Goal: Information Seeking & Learning: Learn about a topic

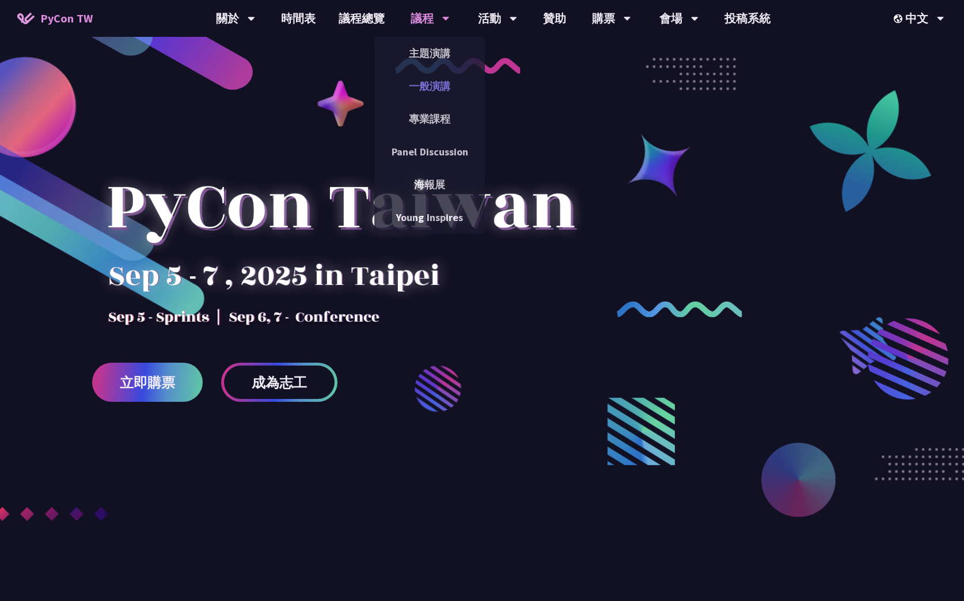
click at [430, 90] on link "一般演講" at bounding box center [429, 86] width 111 height 27
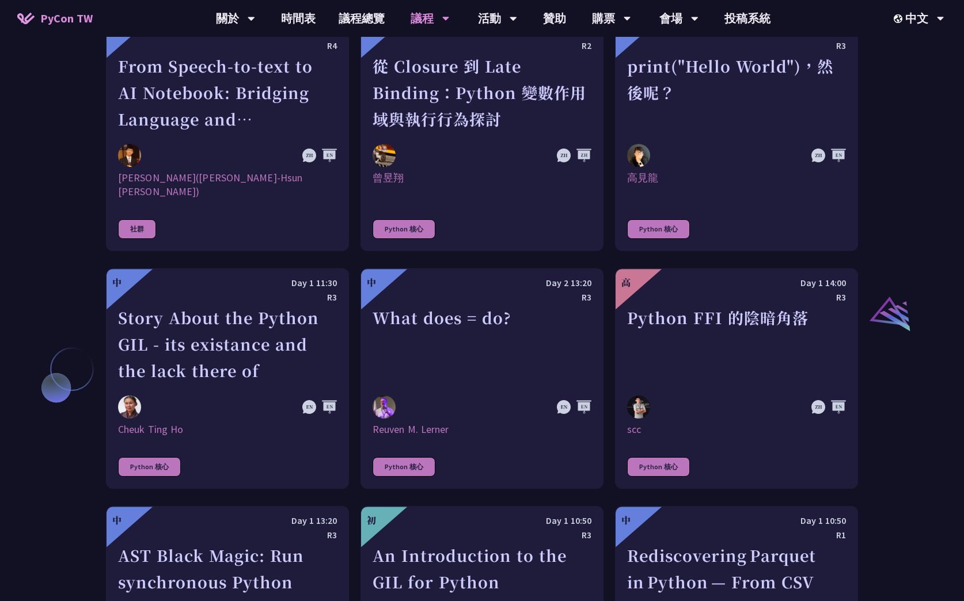
scroll to position [1196, 0]
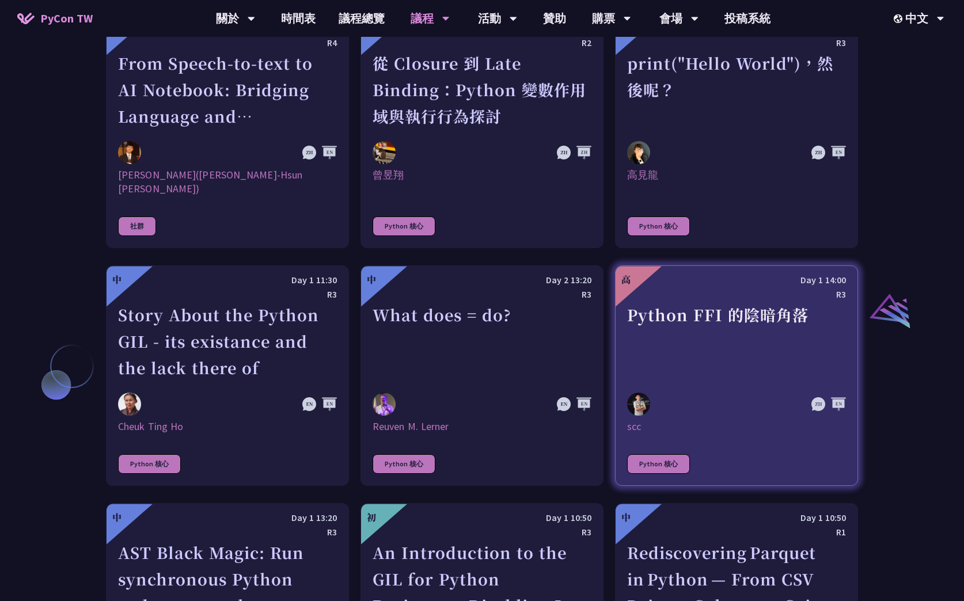
click at [676, 363] on div "Python FFI 的陰暗角落" at bounding box center [736, 341] width 219 height 79
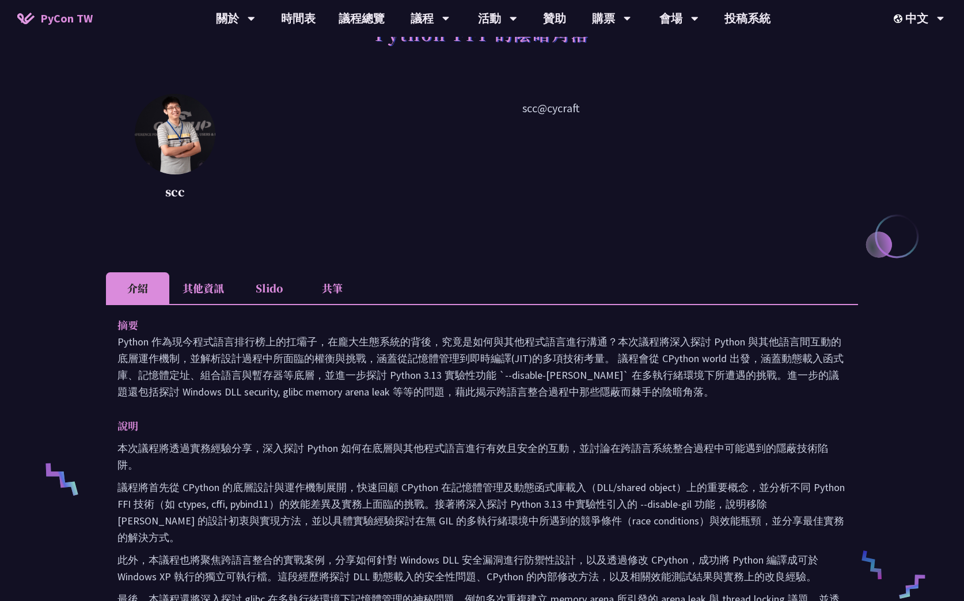
scroll to position [93, 0]
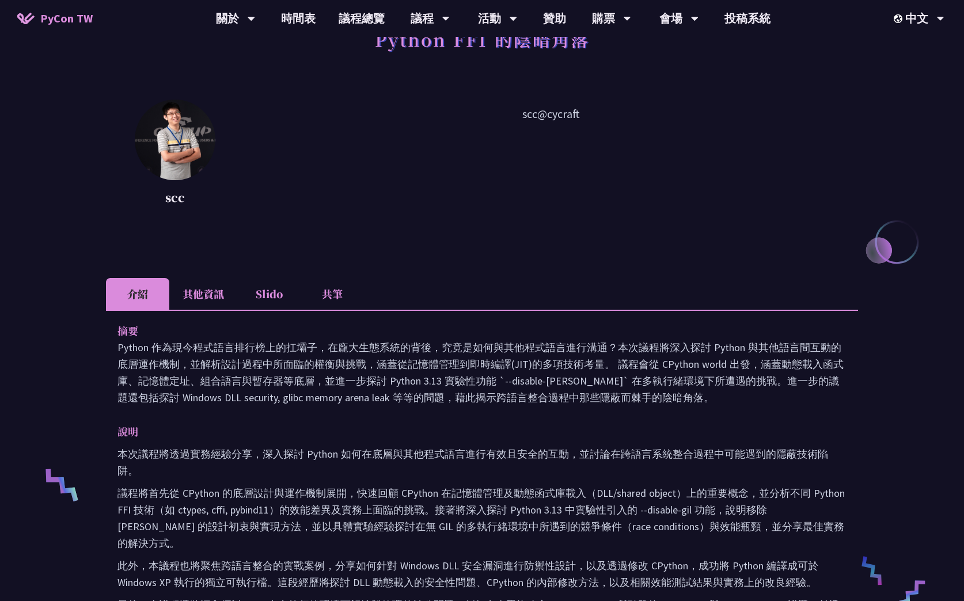
click at [195, 293] on li "其他資訊" at bounding box center [203, 294] width 68 height 32
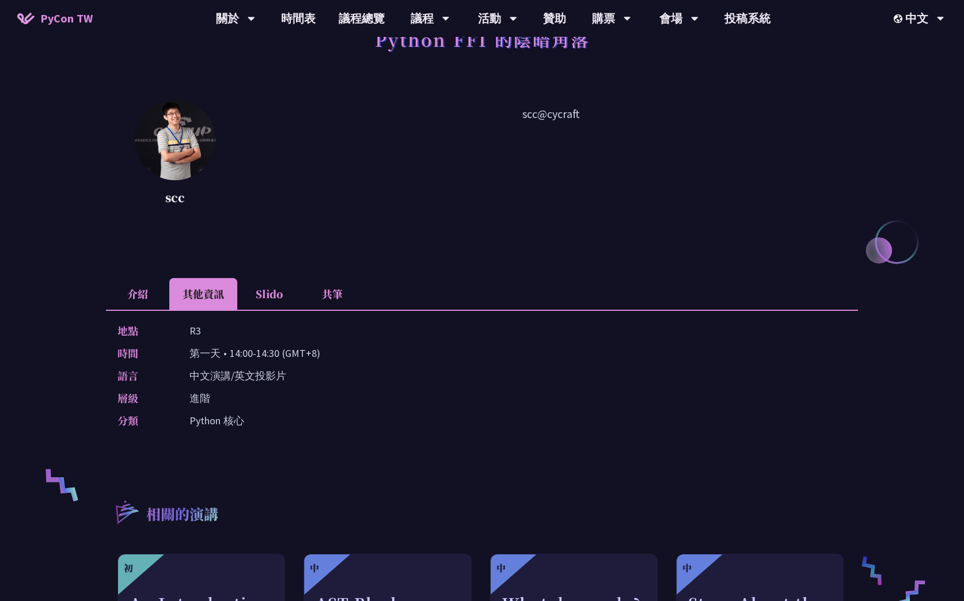
click at [286, 291] on li "Slido" at bounding box center [268, 294] width 63 height 32
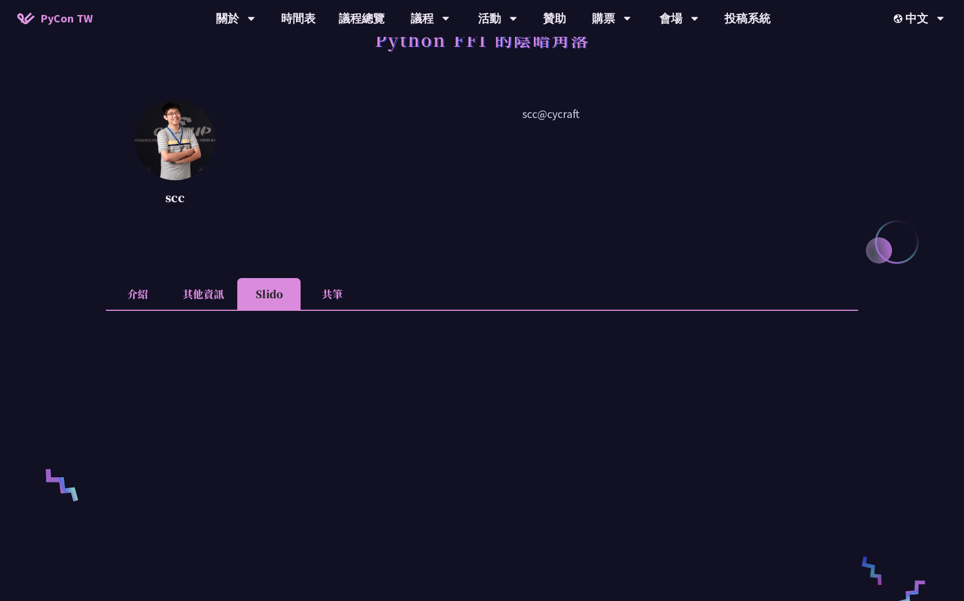
click at [223, 297] on li "其他資訊" at bounding box center [203, 294] width 68 height 32
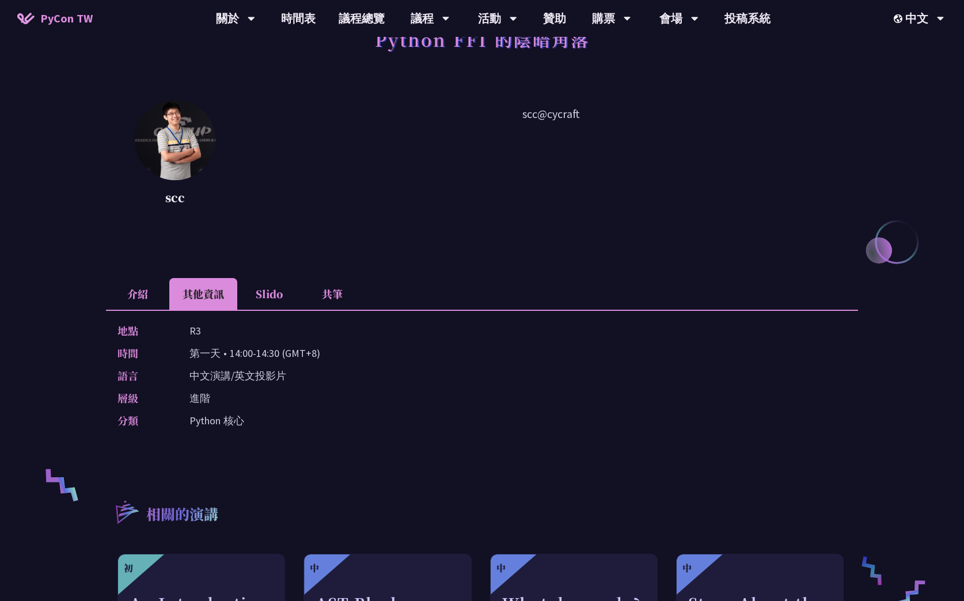
click at [146, 292] on li "介紹" at bounding box center [137, 294] width 63 height 32
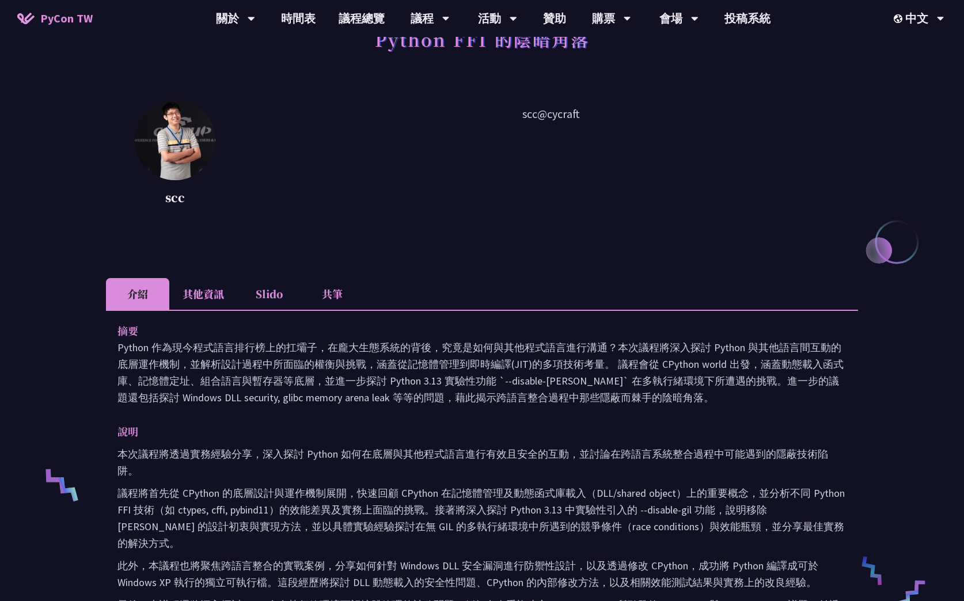
click at [180, 189] on p "scc" at bounding box center [175, 197] width 81 height 17
click at [178, 199] on p "scc" at bounding box center [175, 197] width 81 height 17
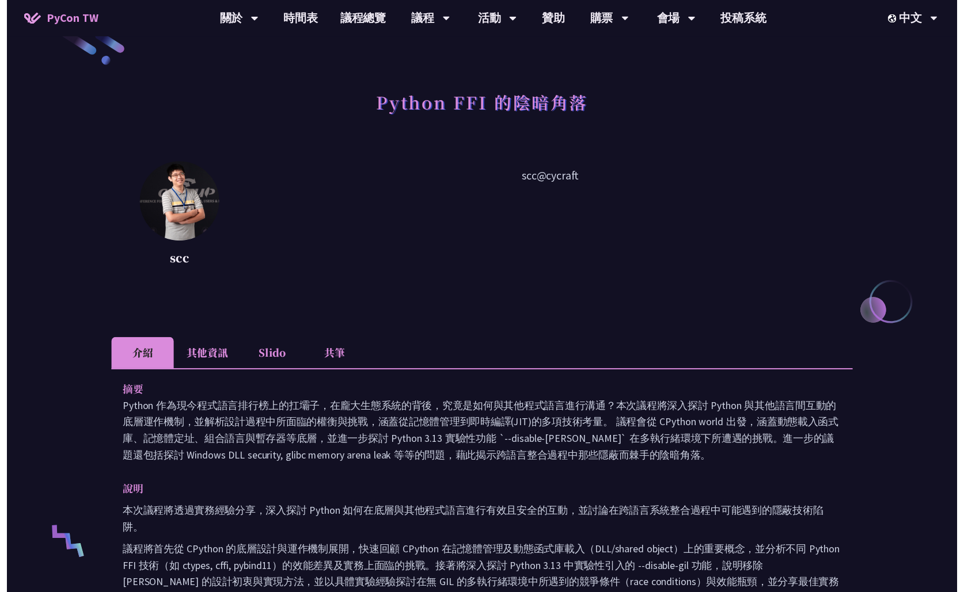
scroll to position [0, 0]
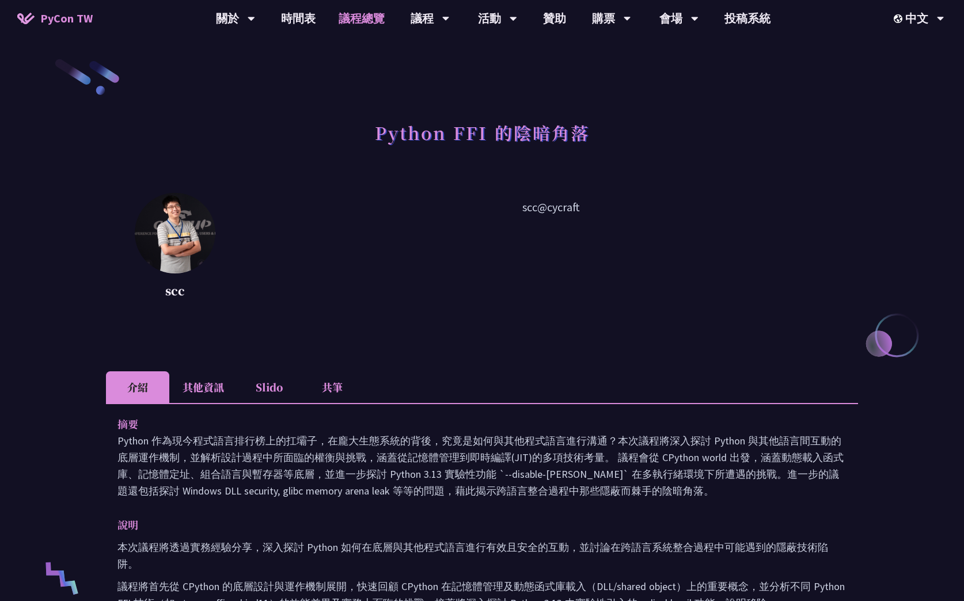
click at [368, 28] on link "議程總覽" at bounding box center [361, 18] width 69 height 37
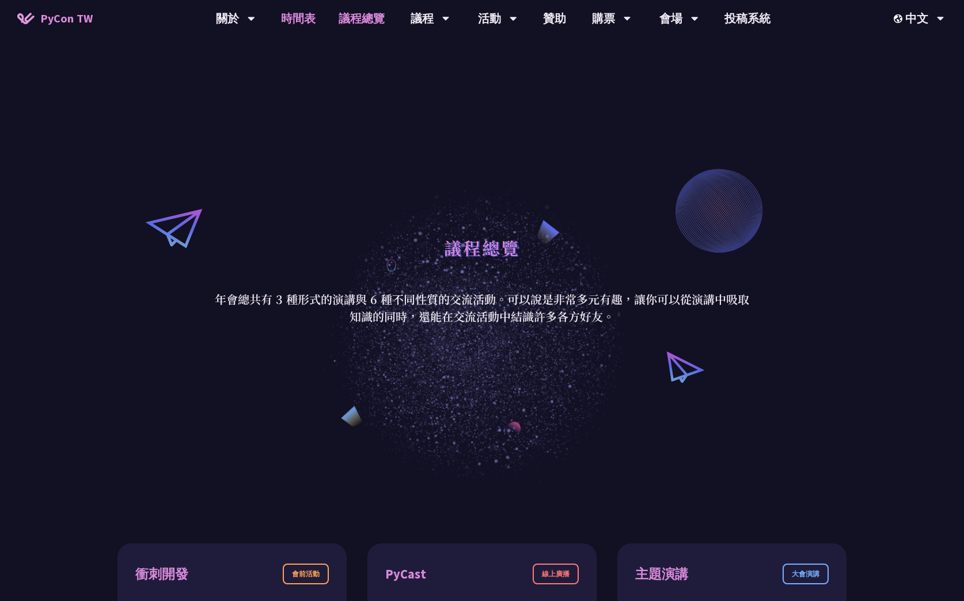
click at [311, 28] on link "時間表" at bounding box center [298, 18] width 58 height 37
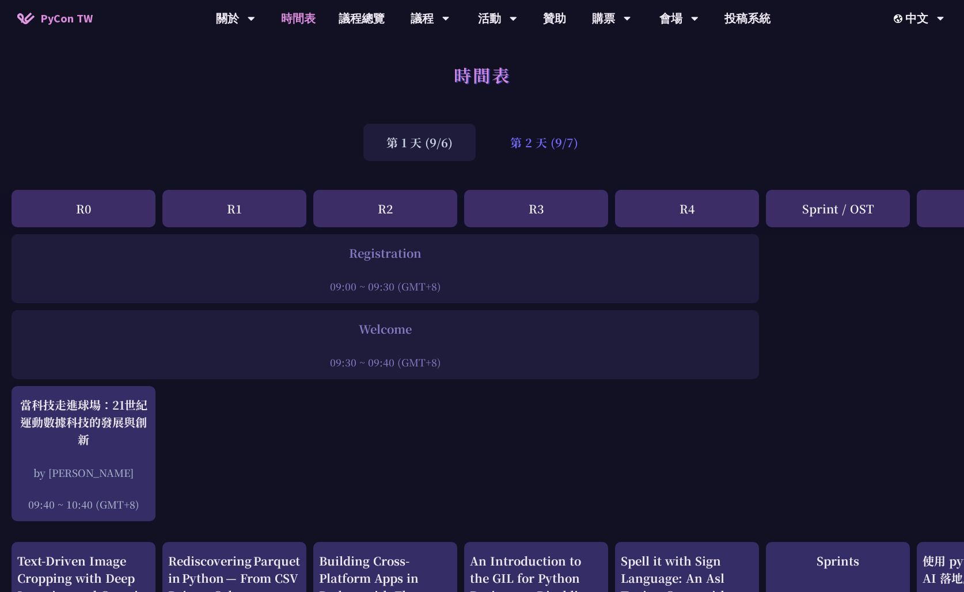
click at [529, 140] on div "第 2 天 (9/7)" at bounding box center [544, 142] width 114 height 37
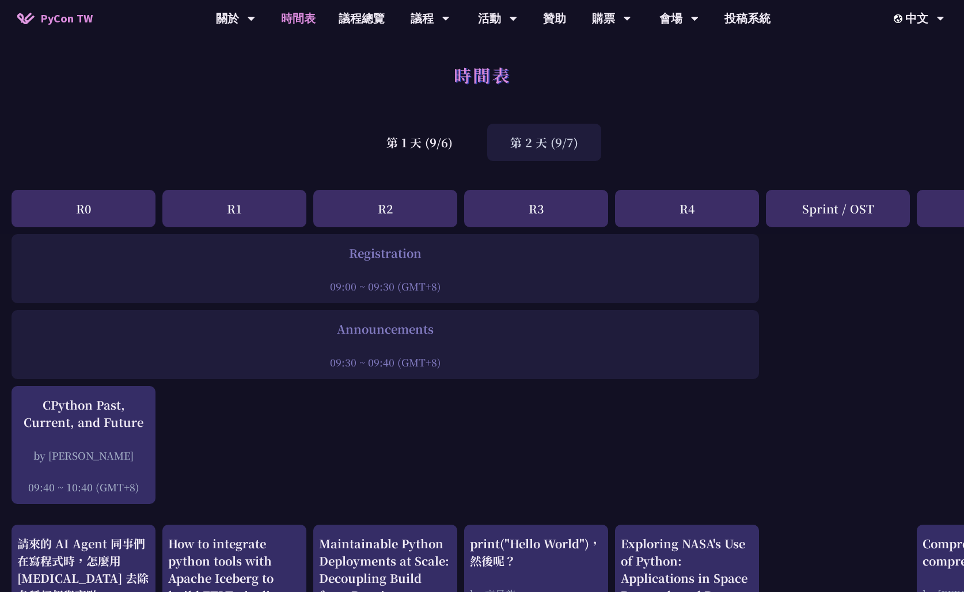
click at [551, 153] on div "第 2 天 (9/7)" at bounding box center [544, 142] width 114 height 37
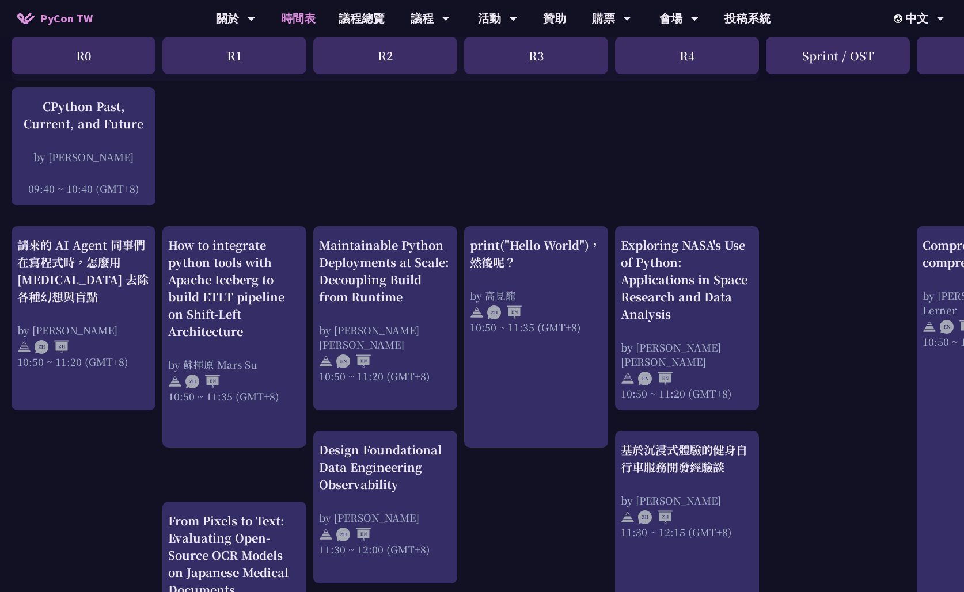
scroll to position [399, 0]
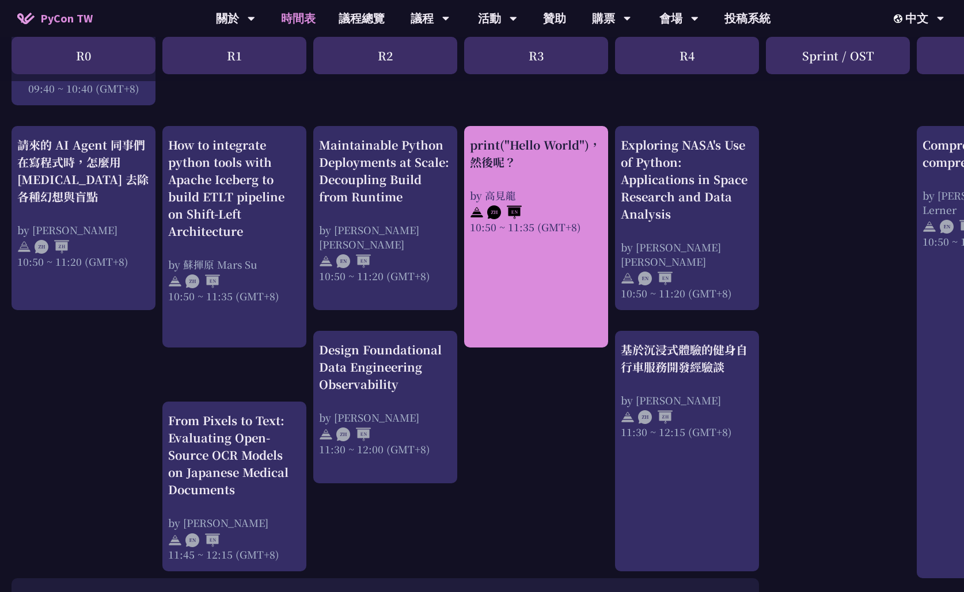
click at [538, 242] on link "print("Hello World")，然後呢？ by [PERSON_NAME] 10:50 ~ 11:35 (GMT+8)" at bounding box center [536, 236] width 132 height 201
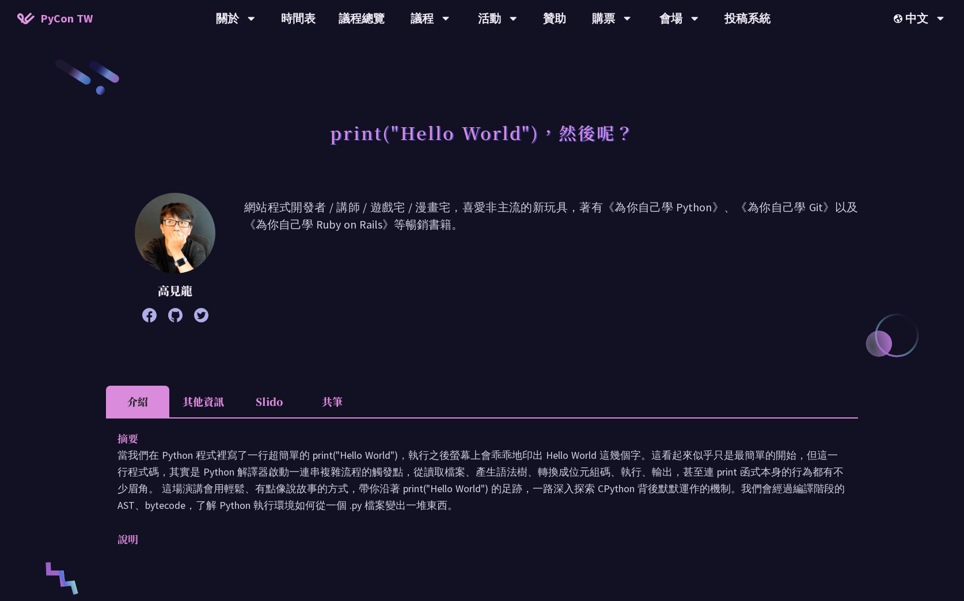
scroll to position [151, 0]
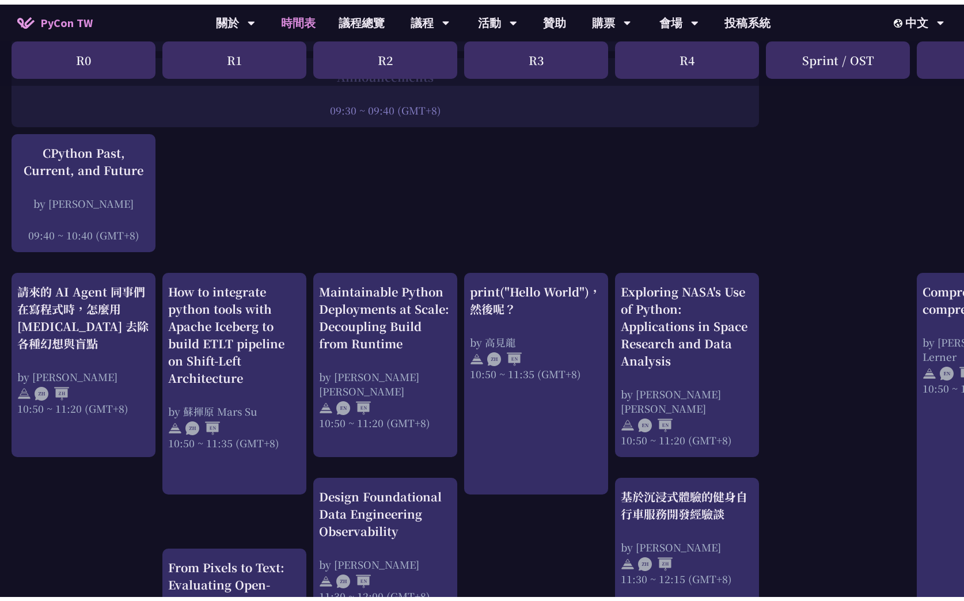
scroll to position [256, 0]
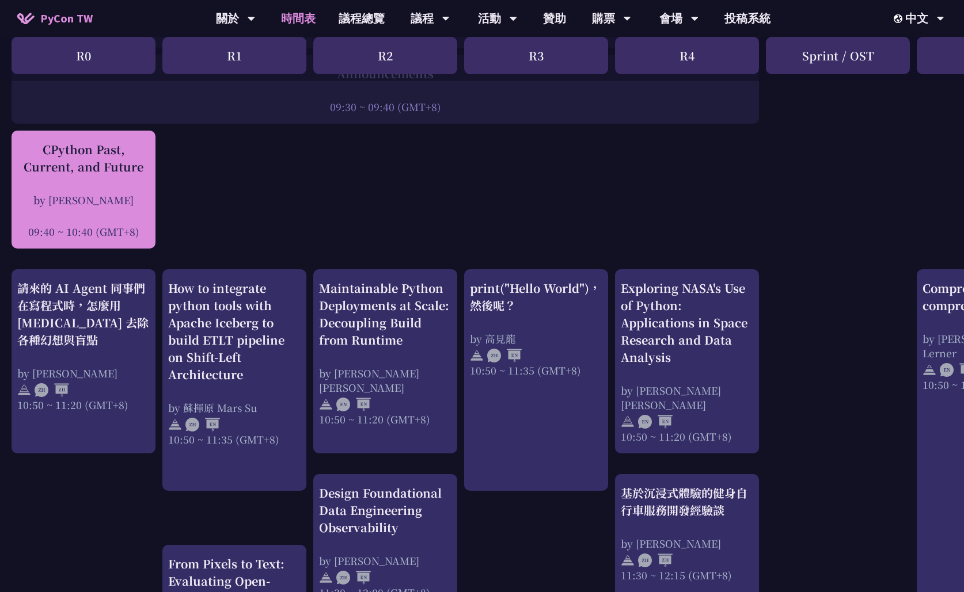
click at [127, 169] on div "CPython Past, Current, and Future" at bounding box center [83, 158] width 132 height 35
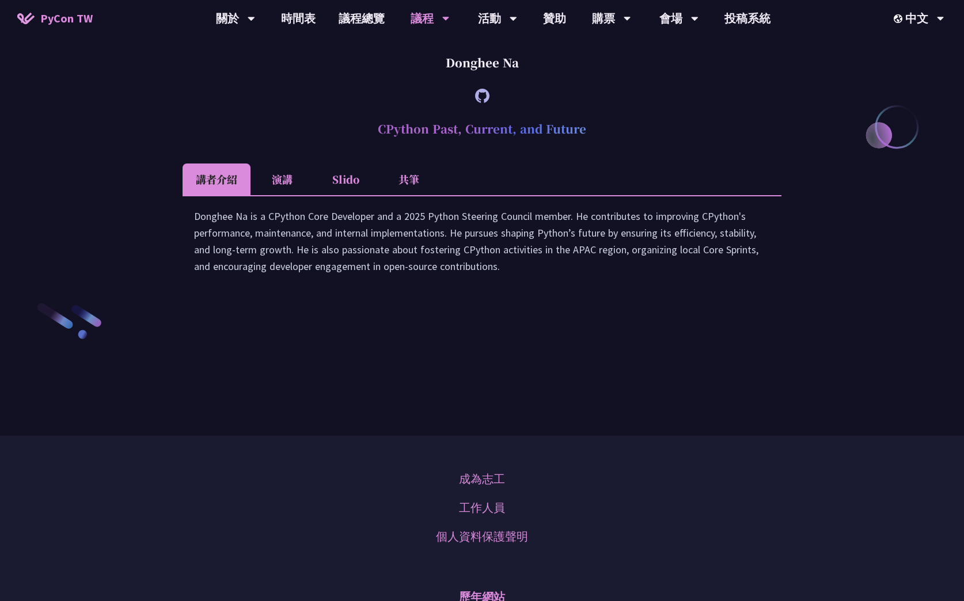
scroll to position [1655, 0]
click at [273, 194] on li "演講" at bounding box center [281, 178] width 63 height 32
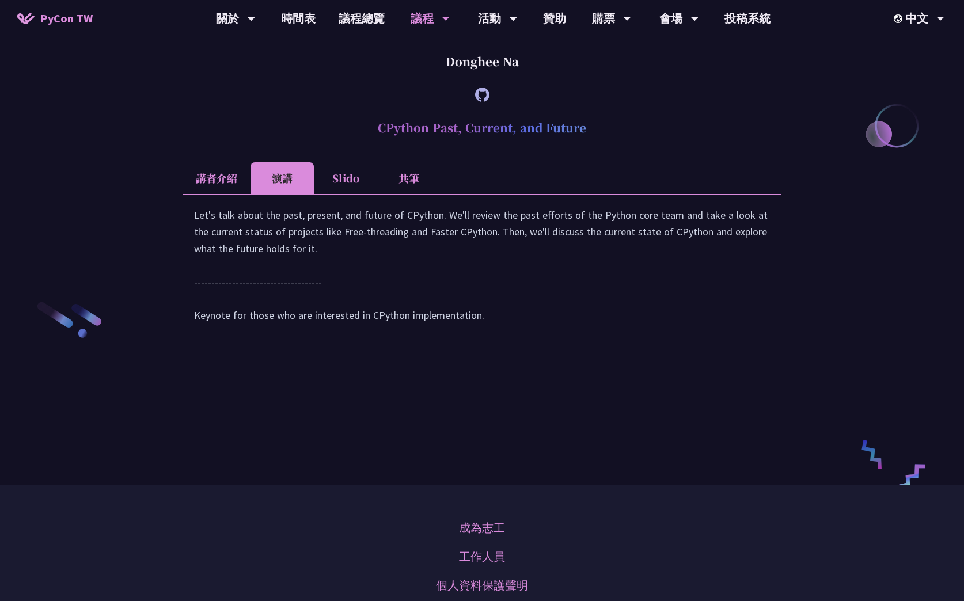
click at [346, 194] on li "Slido" at bounding box center [345, 178] width 63 height 32
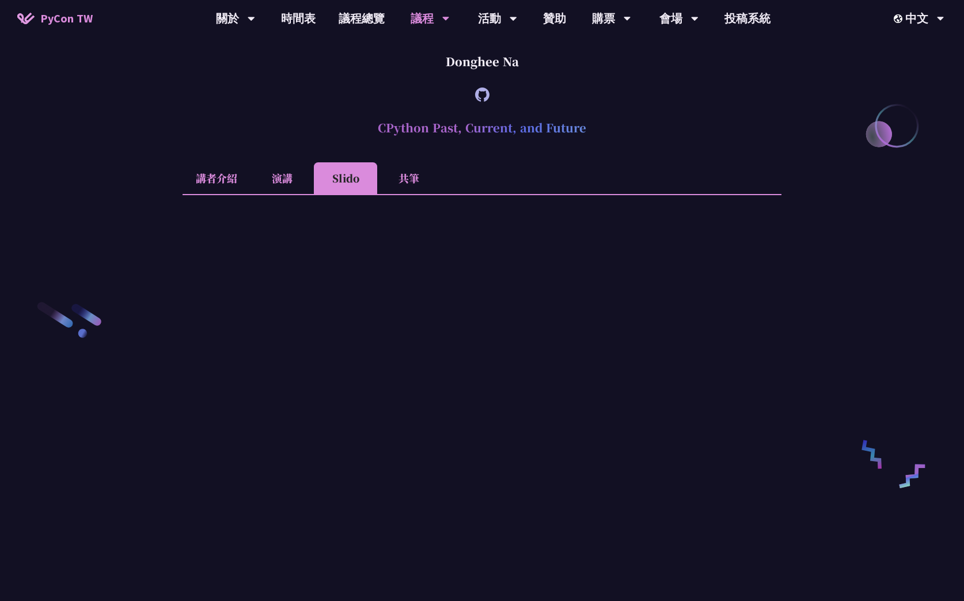
click at [412, 194] on li "共筆" at bounding box center [408, 178] width 63 height 32
click at [226, 194] on li "講者介紹" at bounding box center [216, 178] width 68 height 32
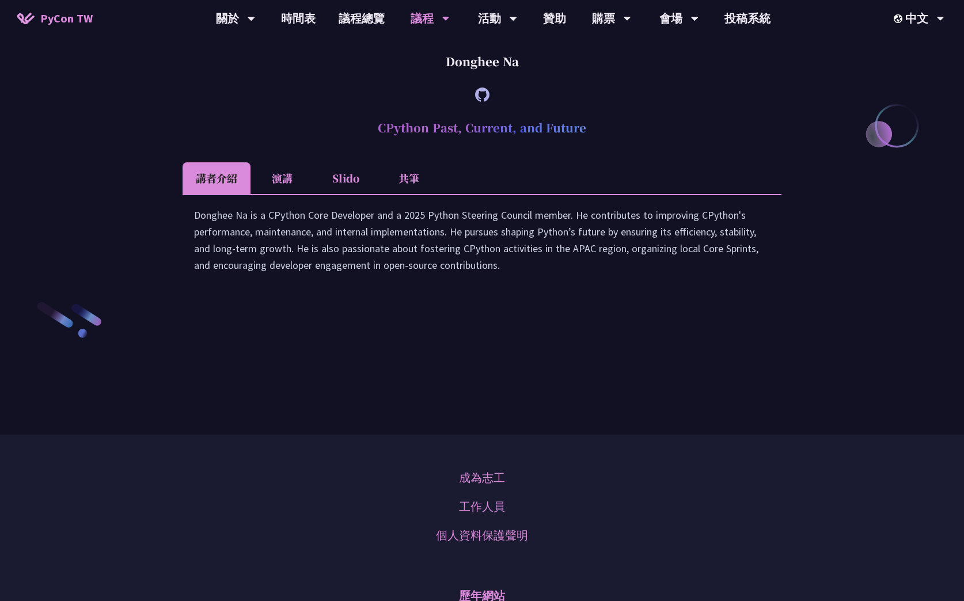
click at [401, 194] on li "共筆" at bounding box center [408, 178] width 63 height 32
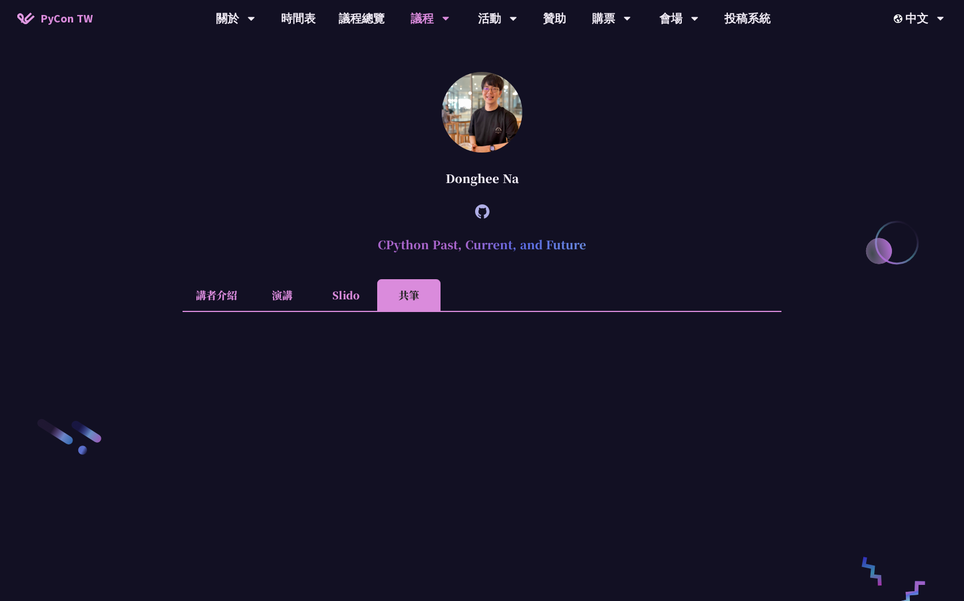
scroll to position [1527, 0]
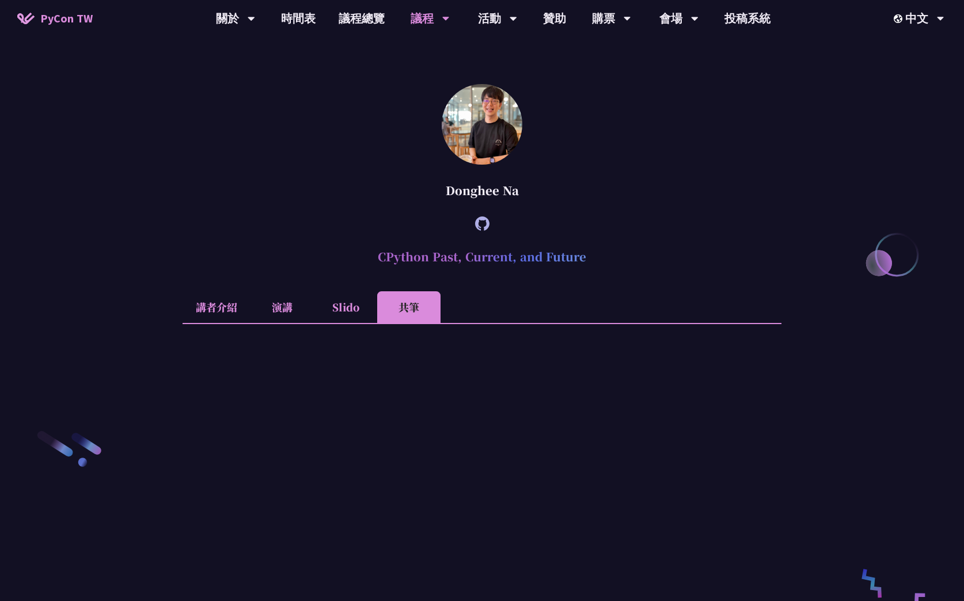
click at [228, 323] on li "講者介紹" at bounding box center [216, 307] width 68 height 32
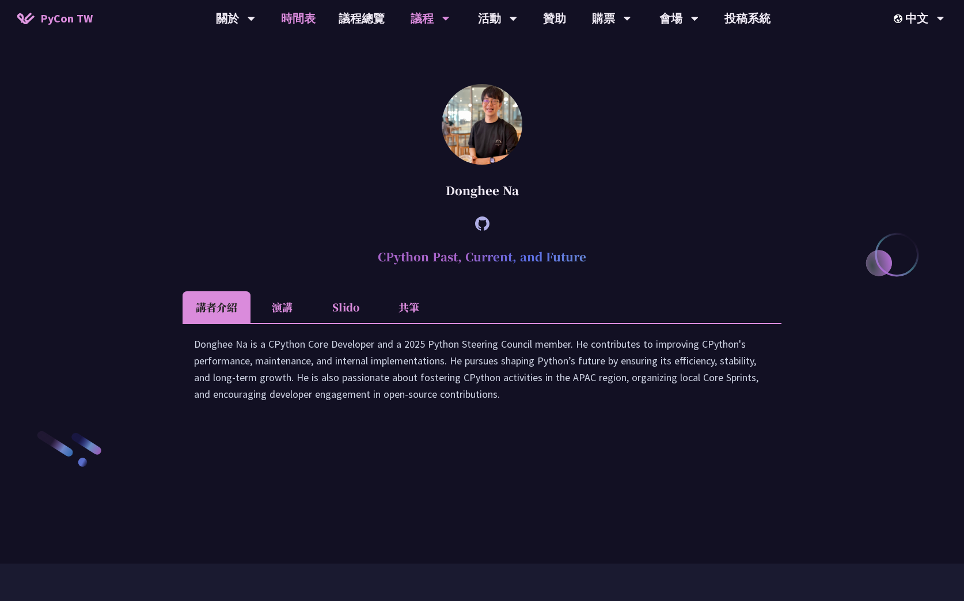
click at [295, 14] on link "時間表" at bounding box center [298, 18] width 58 height 37
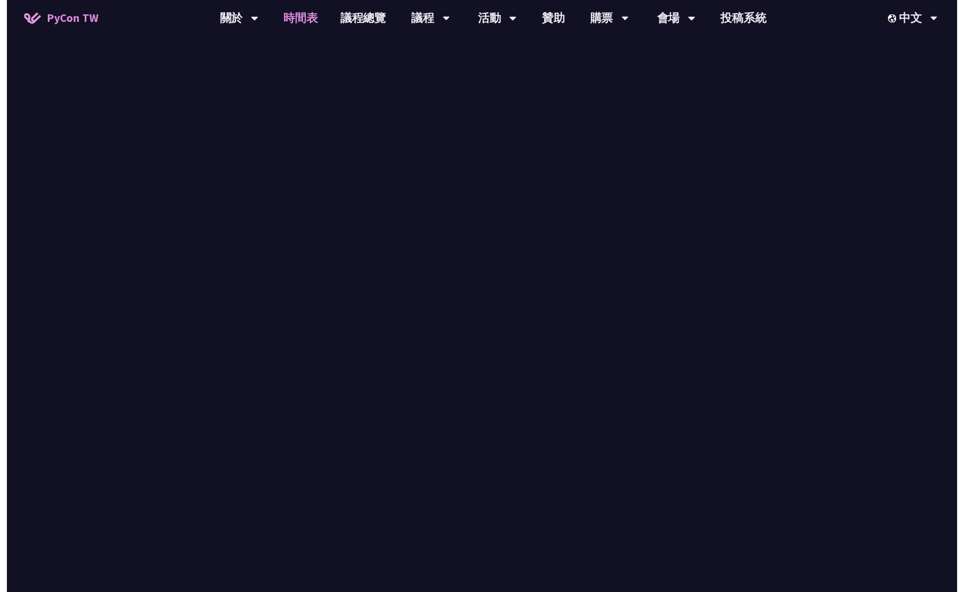
scroll to position [256, 0]
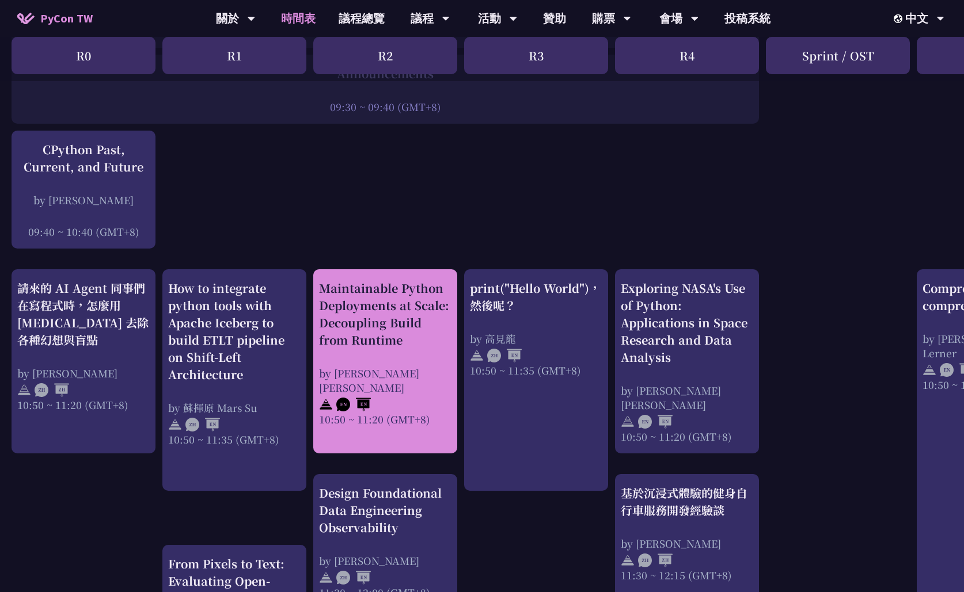
click at [366, 314] on div "Maintainable Python Deployments at Scale: Decoupling Build from Runtime" at bounding box center [385, 314] width 132 height 69
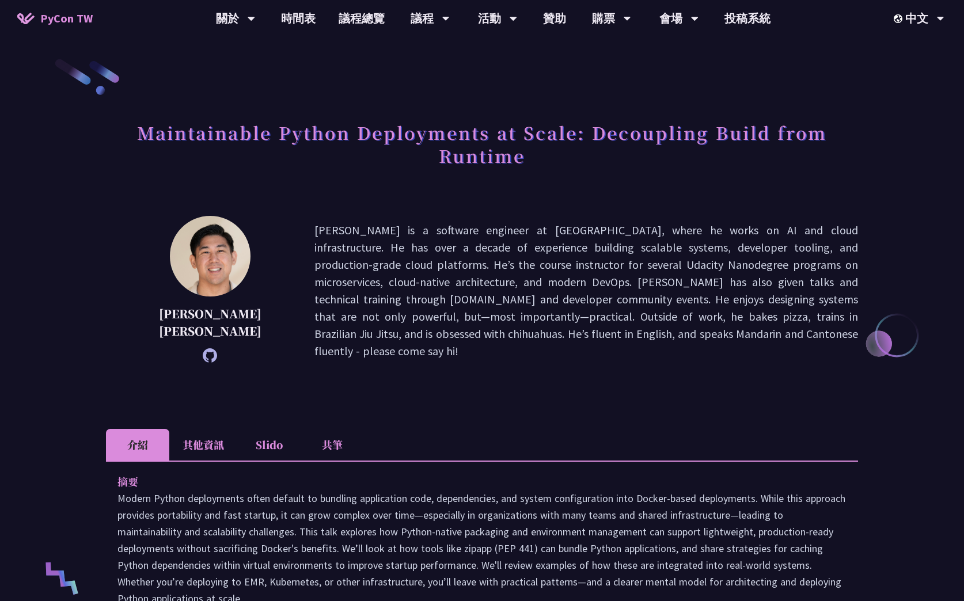
click at [203, 431] on li "其他資訊" at bounding box center [203, 445] width 68 height 32
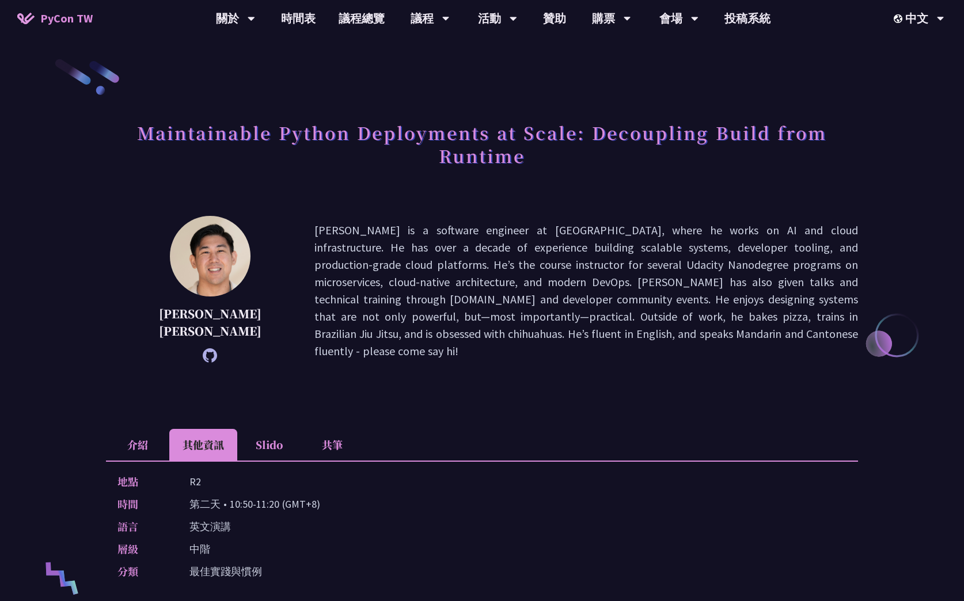
click at [142, 429] on li "介紹" at bounding box center [137, 445] width 63 height 32
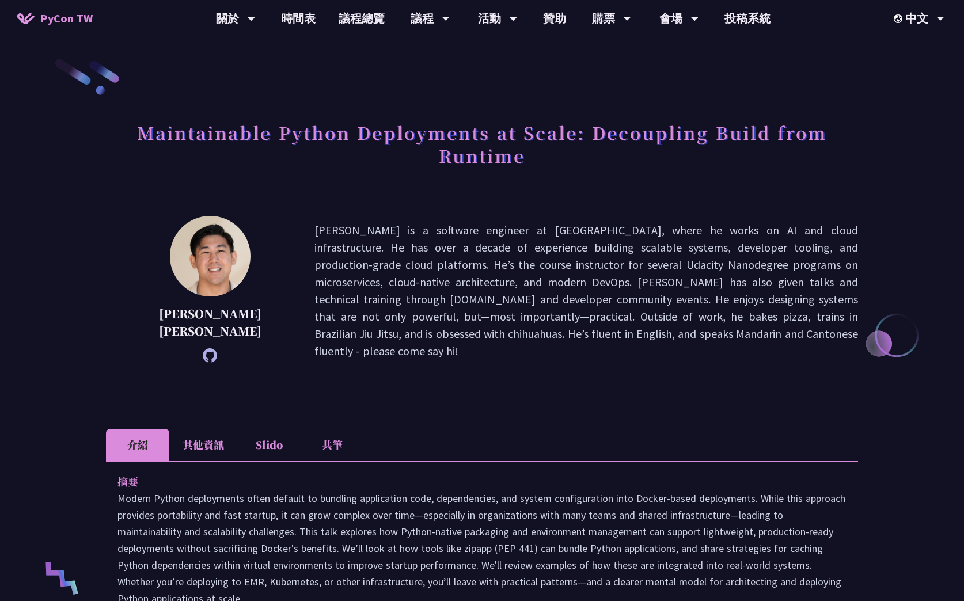
click at [262, 429] on li "Slido" at bounding box center [268, 445] width 63 height 32
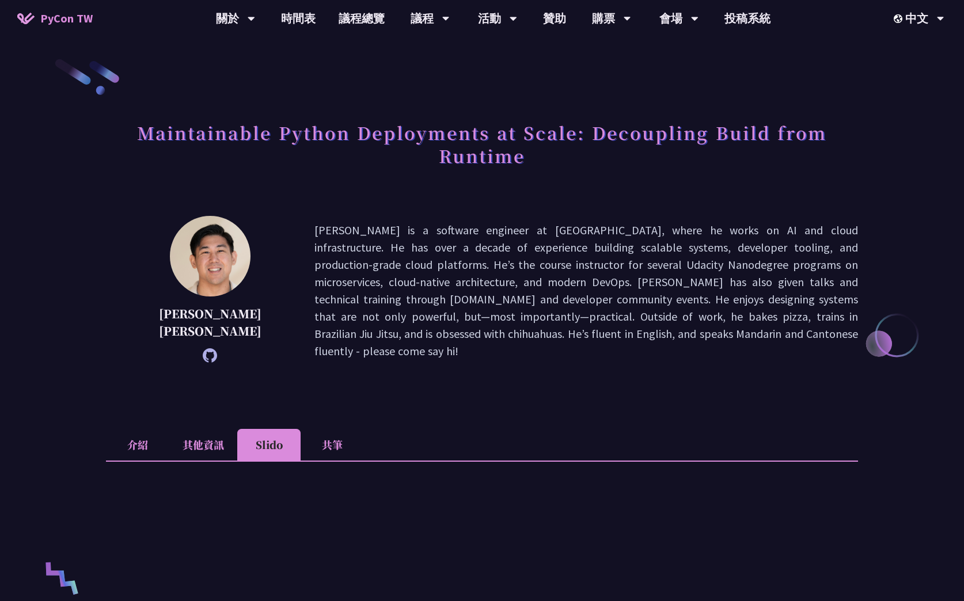
click at [221, 429] on li "其他資訊" at bounding box center [203, 445] width 68 height 32
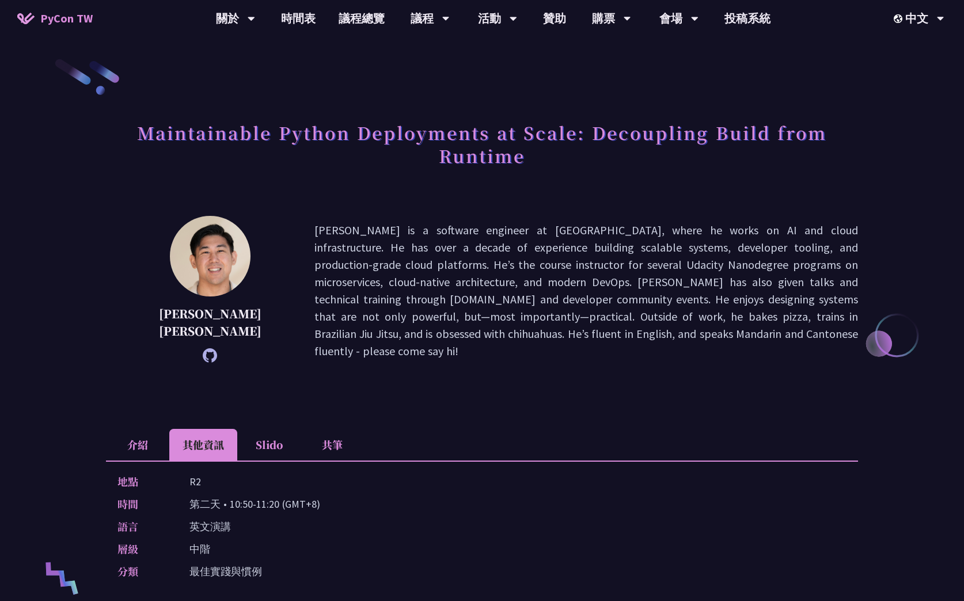
click at [139, 429] on li "介紹" at bounding box center [137, 445] width 63 height 32
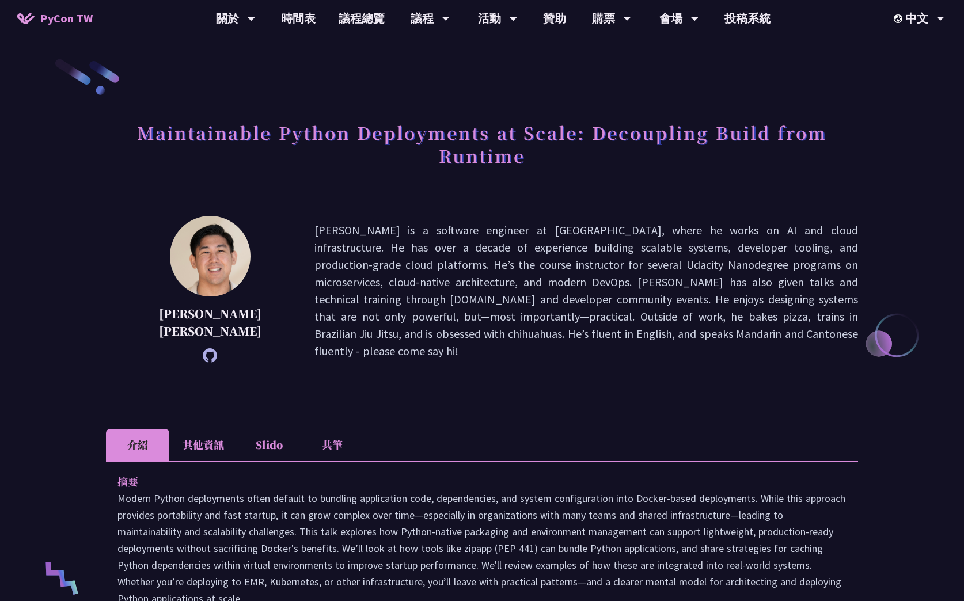
click at [62, 20] on span "PyCon TW" at bounding box center [66, 18] width 52 height 17
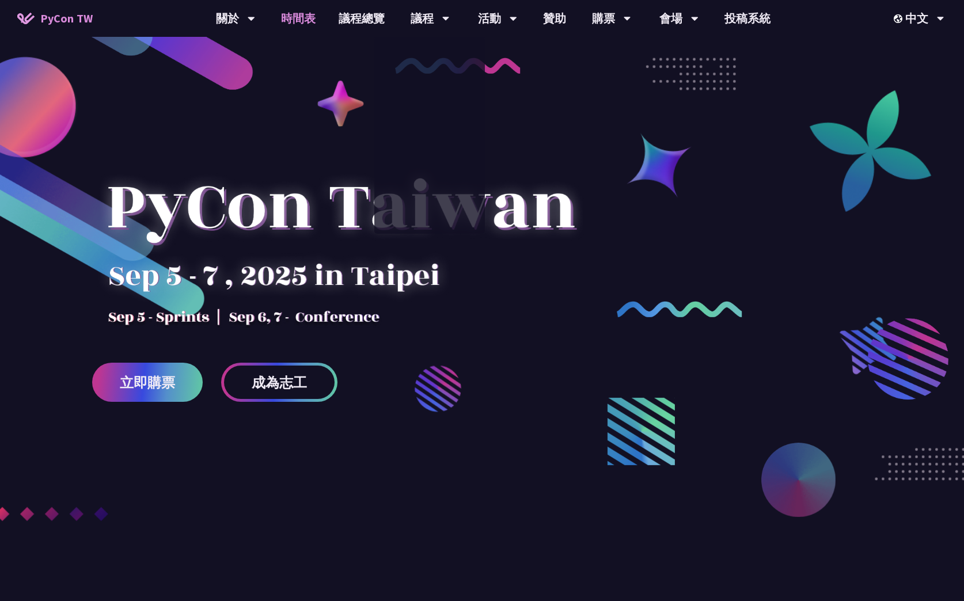
click at [302, 20] on link "時間表" at bounding box center [298, 18] width 58 height 37
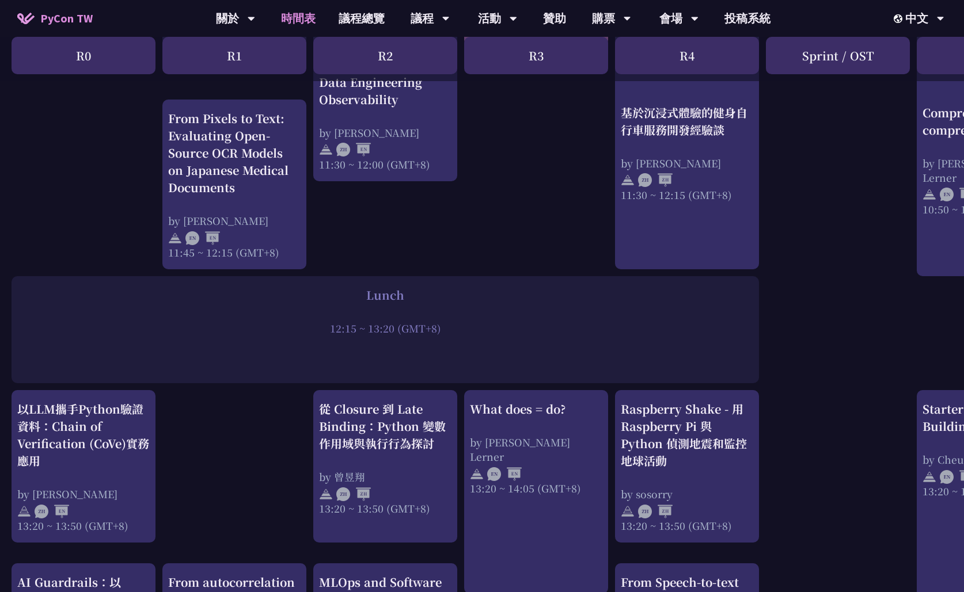
scroll to position [597, 0]
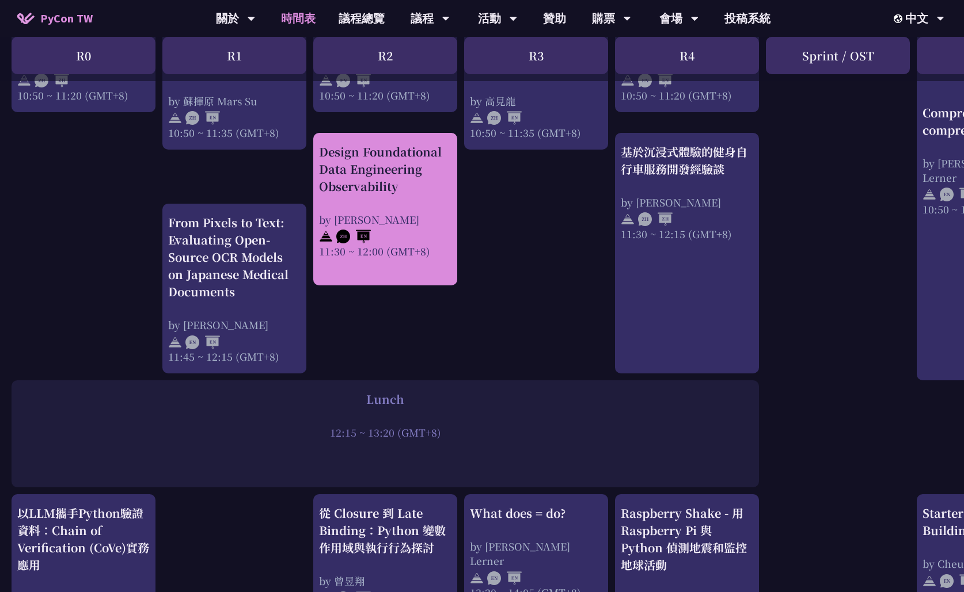
click at [417, 227] on div at bounding box center [385, 235] width 132 height 17
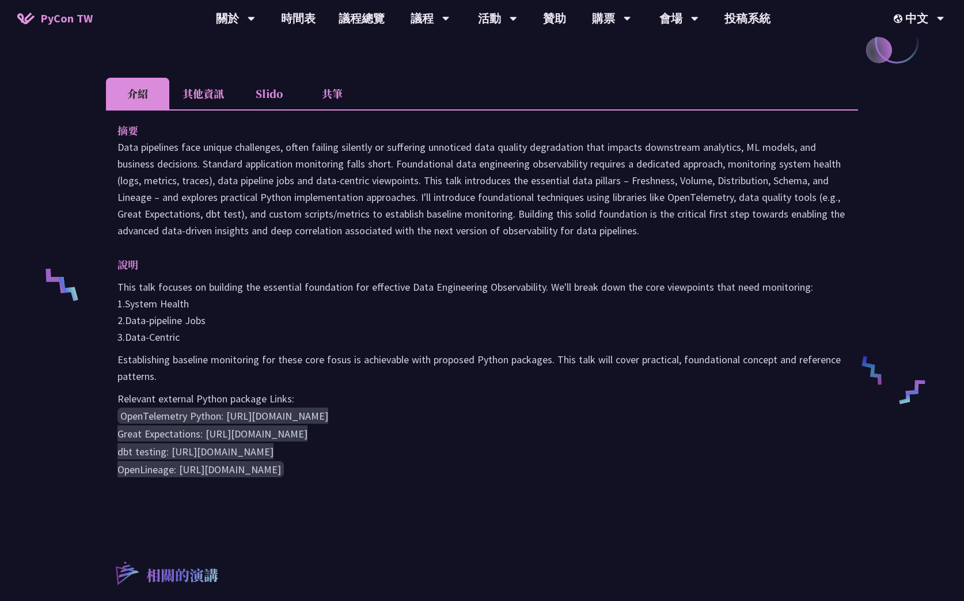
scroll to position [306, 0]
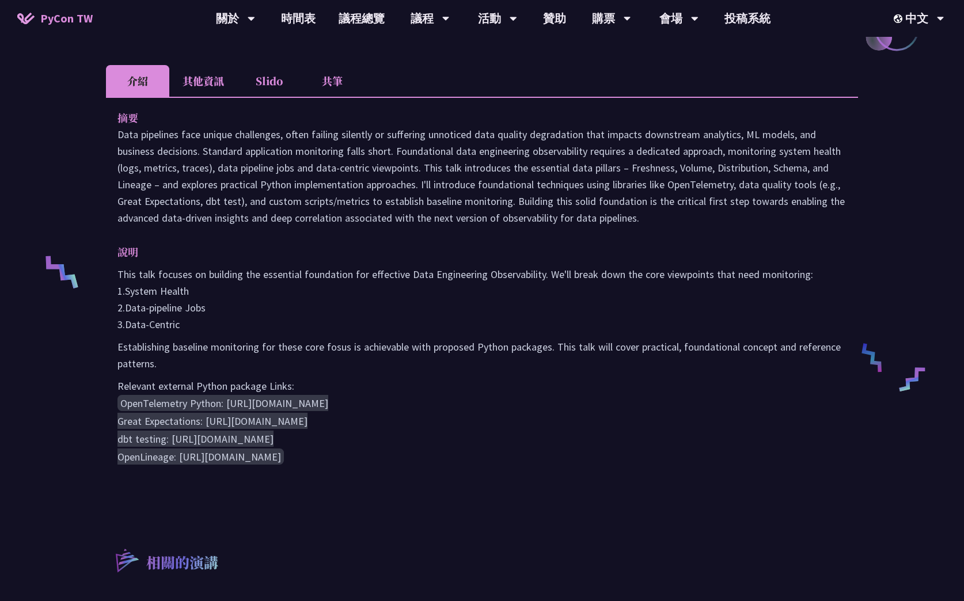
click at [387, 327] on p "This talk focuses on building the essential foundation for effective Data Engin…" at bounding box center [481, 299] width 729 height 67
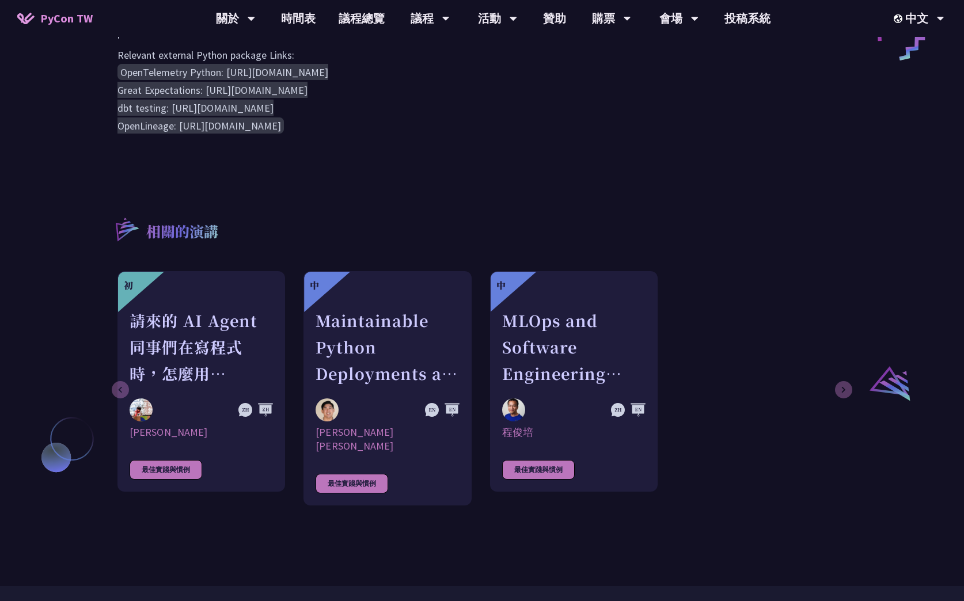
scroll to position [581, 0]
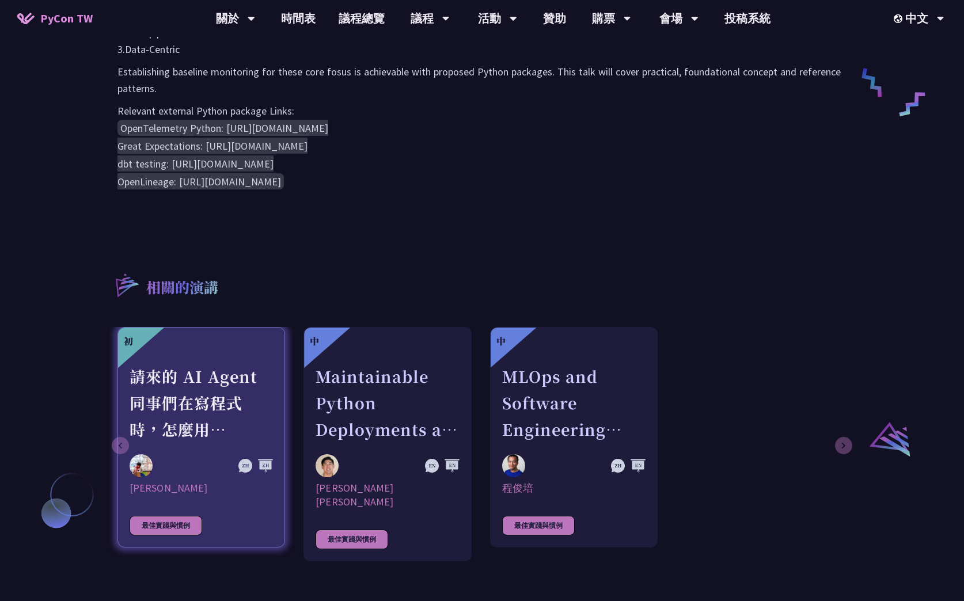
click at [213, 363] on div "請來的 AI Agent 同事們在寫程式時，怎麼用 [MEDICAL_DATA] 去除各種幻想與盲點" at bounding box center [201, 402] width 143 height 79
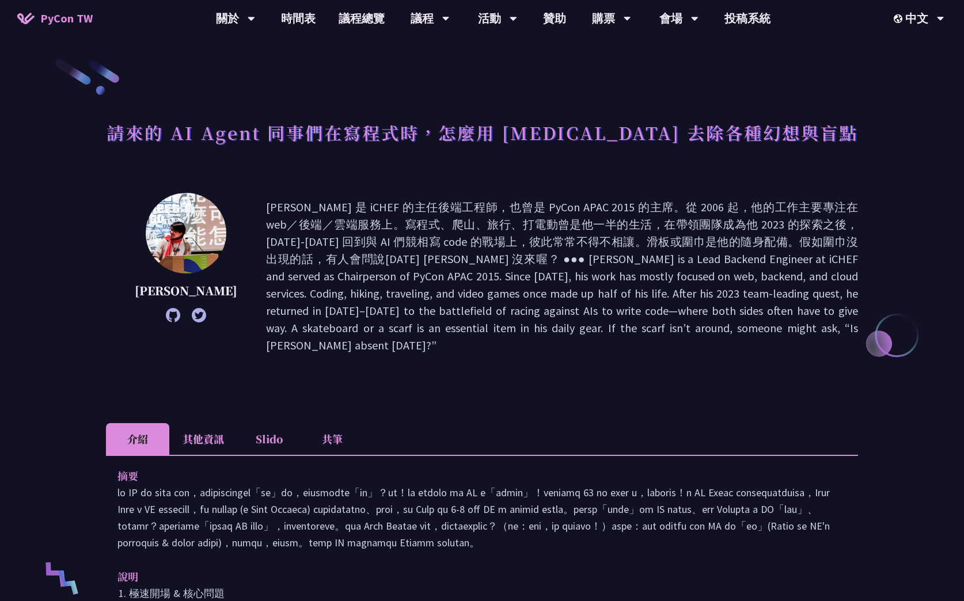
scroll to position [581, 0]
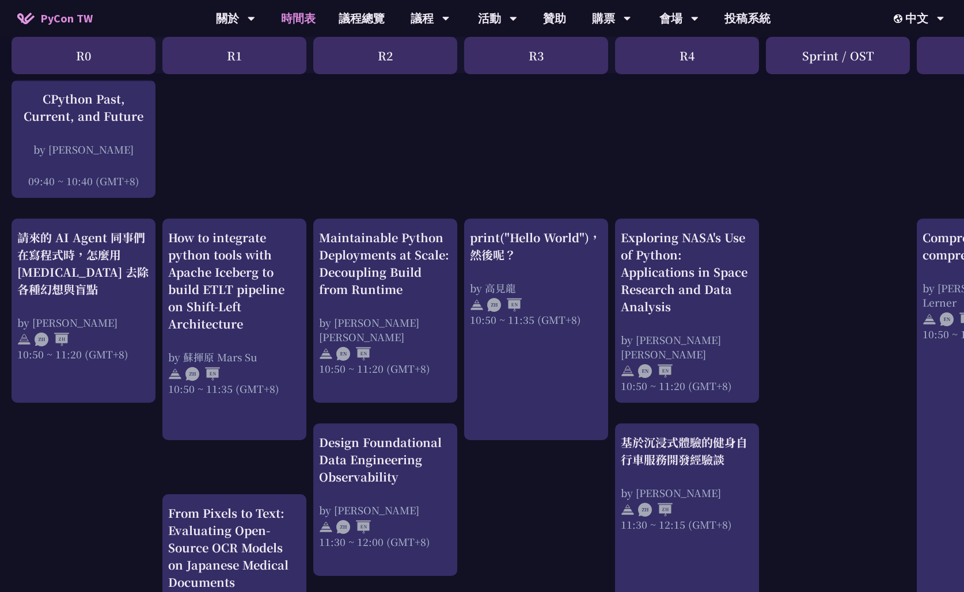
scroll to position [307, 0]
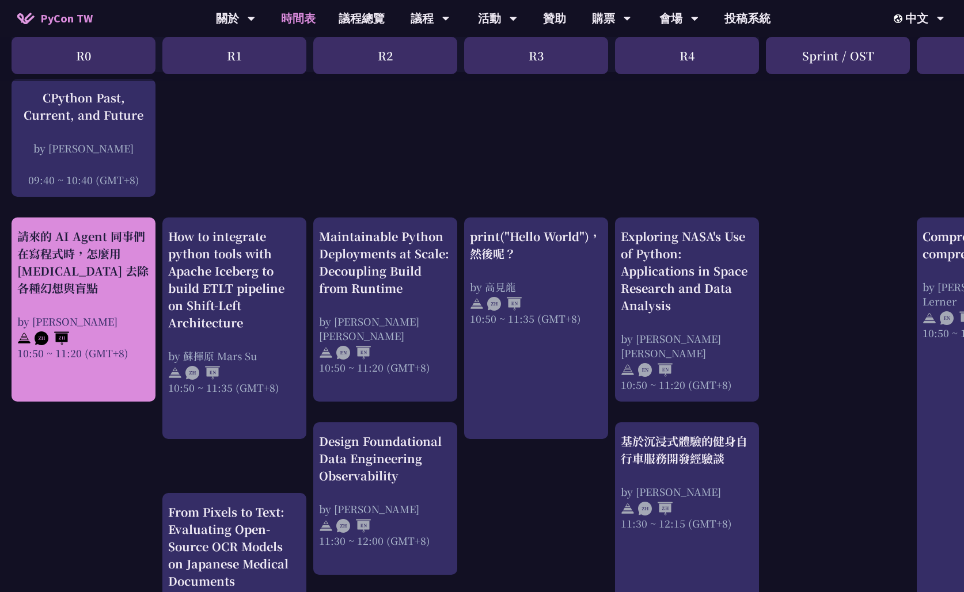
click at [146, 267] on div "請來的 AI Agent 同事們在寫程式時，怎麼用 [MEDICAL_DATA] 去除各種幻想與盲點" at bounding box center [83, 262] width 132 height 69
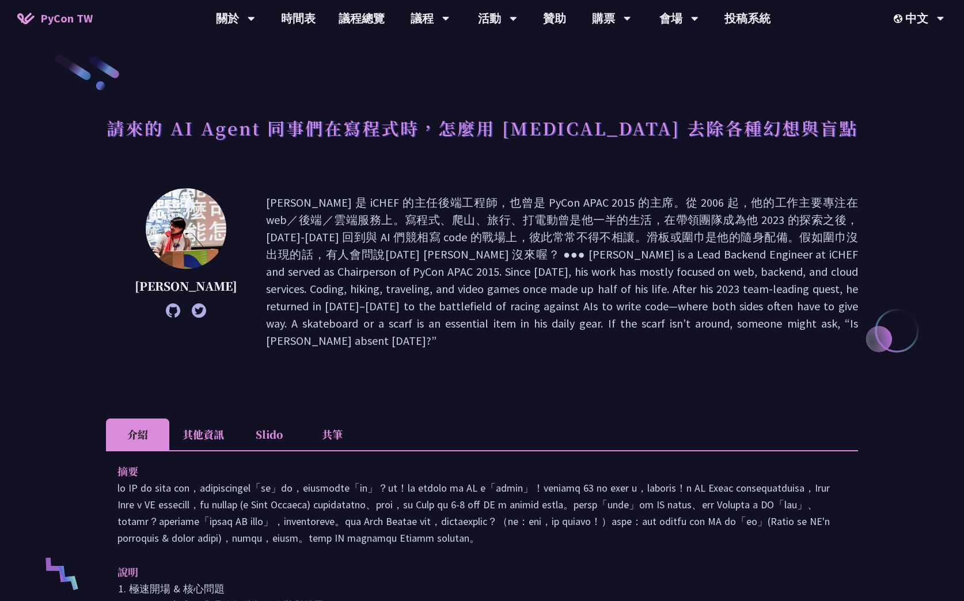
scroll to position [7, 0]
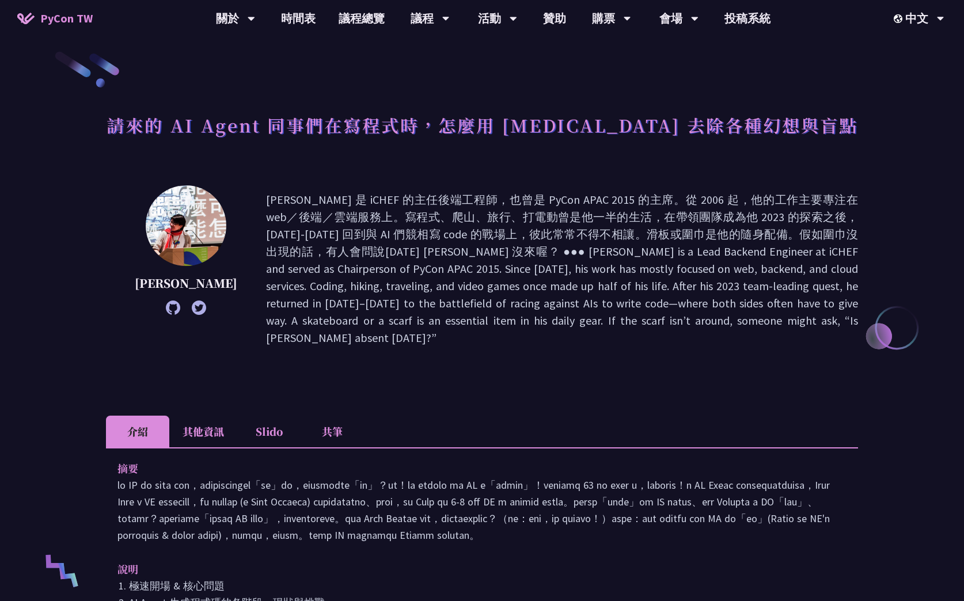
click at [205, 416] on li "其他資訊" at bounding box center [203, 432] width 68 height 32
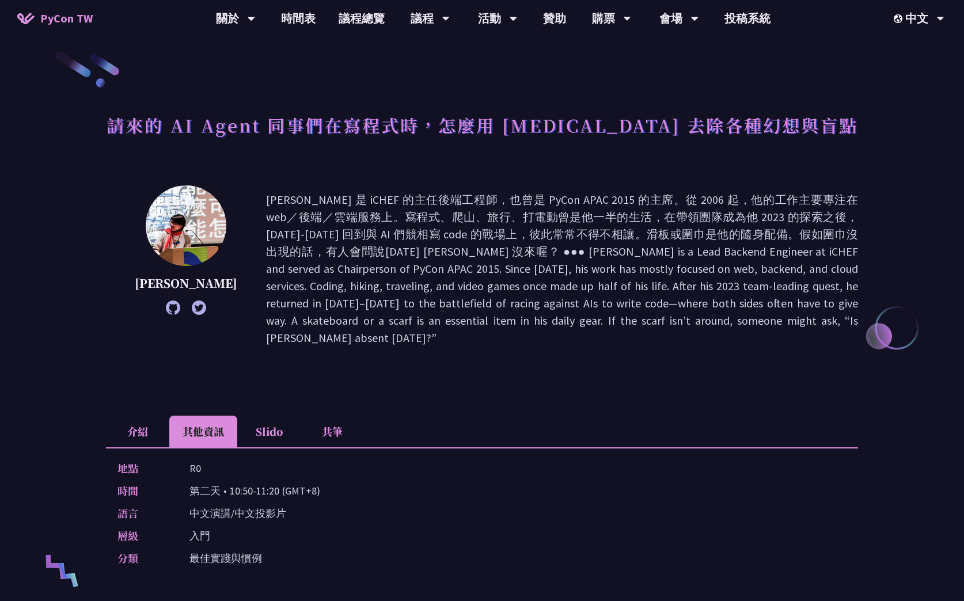
click at [247, 416] on li "Slido" at bounding box center [268, 432] width 63 height 32
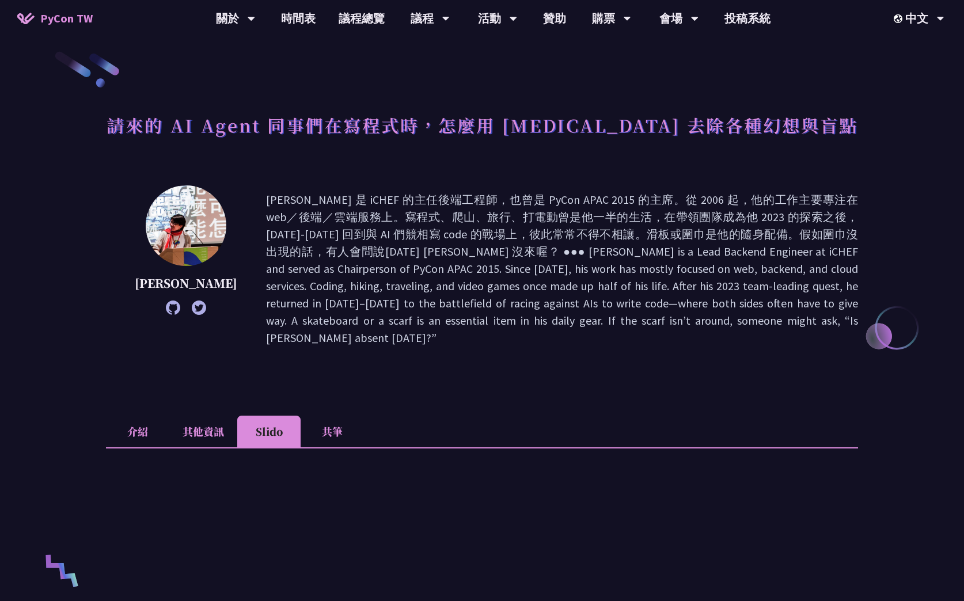
click at [158, 416] on li "介紹" at bounding box center [137, 432] width 63 height 32
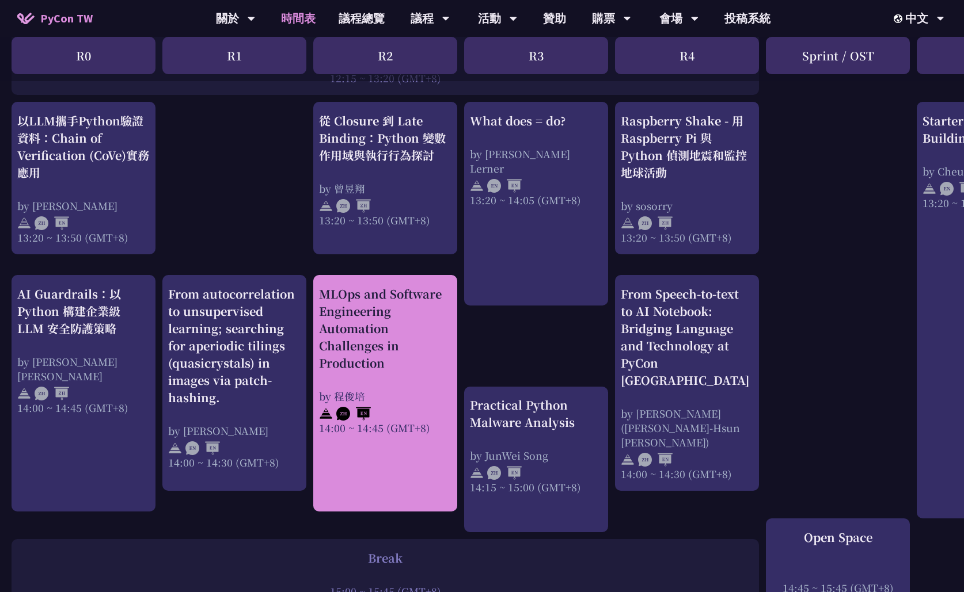
scroll to position [991, 0]
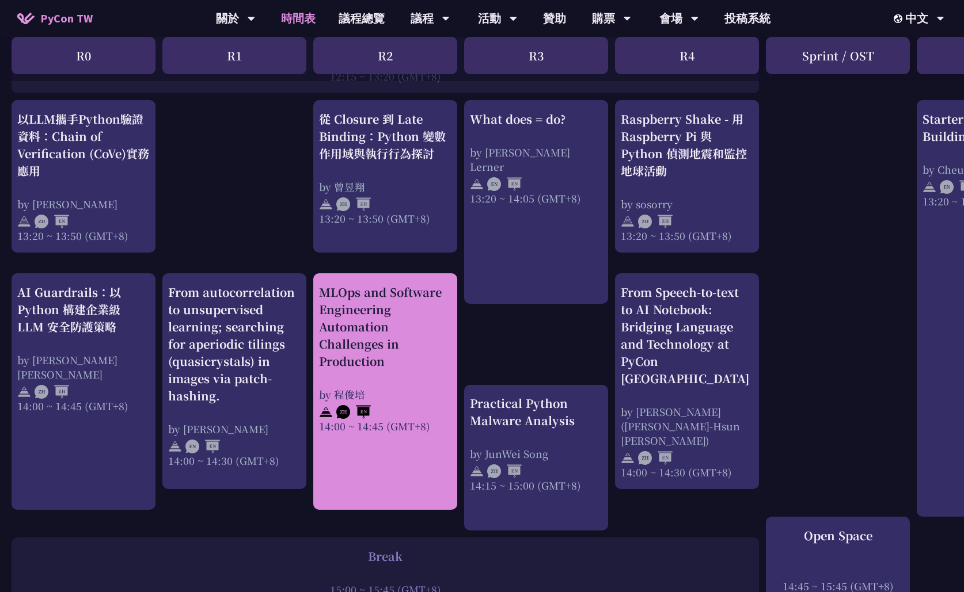
click at [350, 455] on link "MLOps and Software Engineering Automation Challenges in Production by [PERSON_N…" at bounding box center [385, 392] width 132 height 216
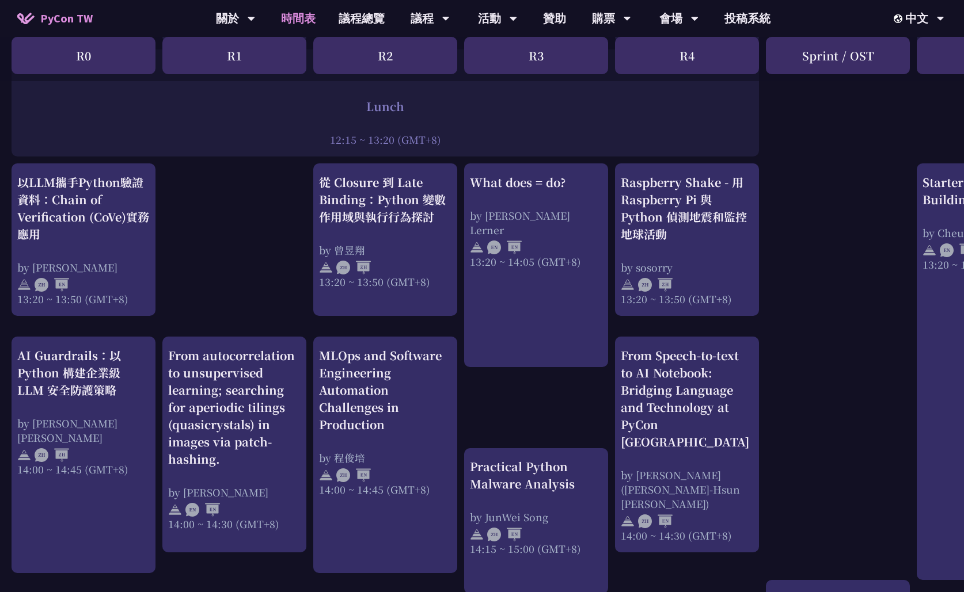
scroll to position [930, 0]
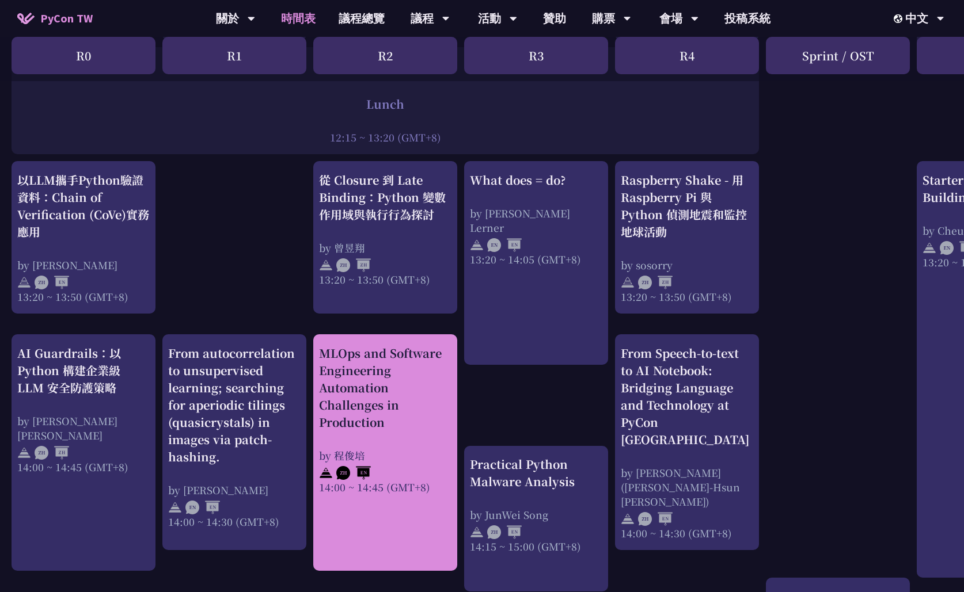
click at [360, 439] on div "MLOps and Software Engineering Automation Challenges in Production by [PERSON_N…" at bounding box center [385, 420] width 132 height 150
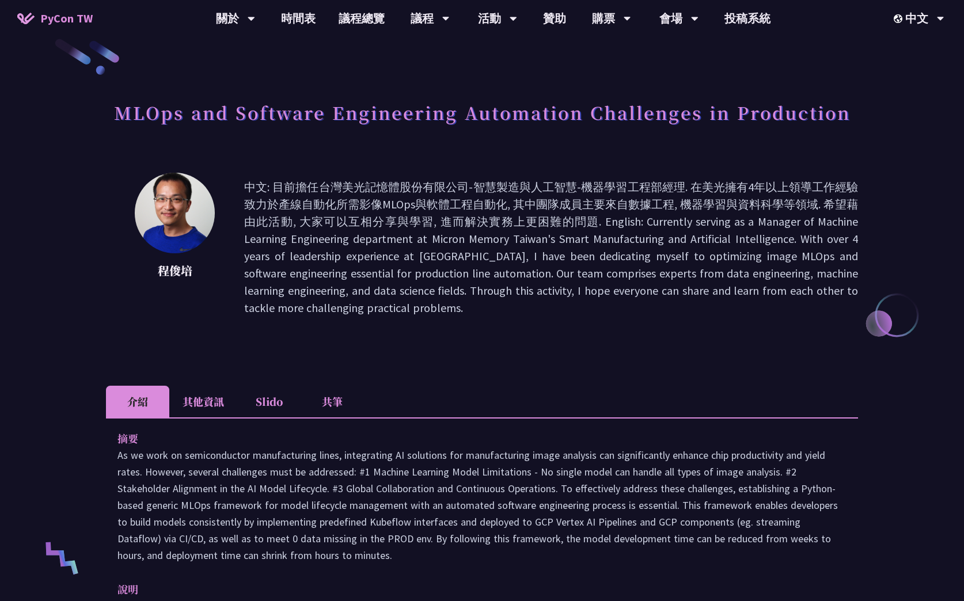
scroll to position [14, 0]
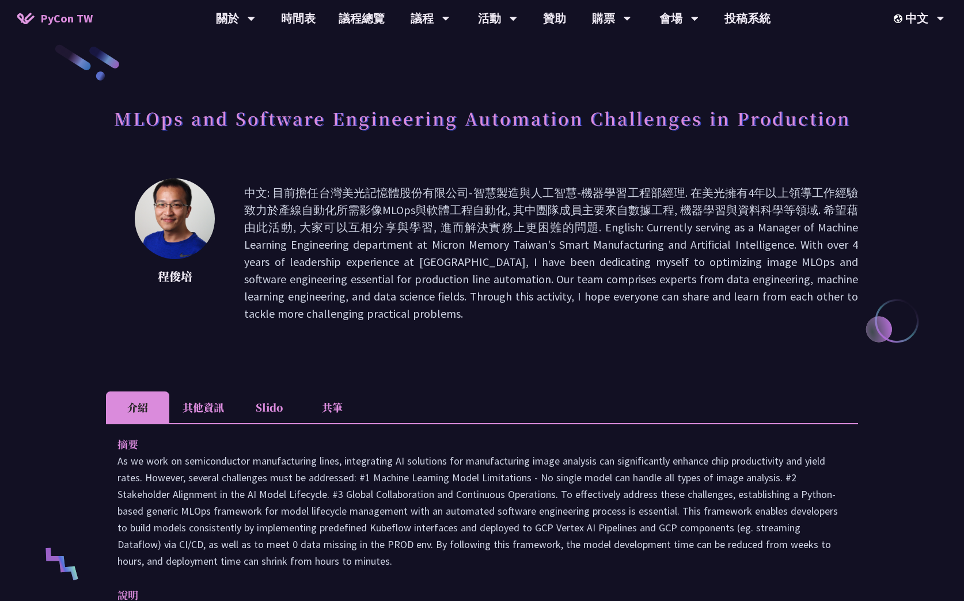
click at [93, 142] on div "MLOps and Software Engineering Automation Challenges in Production [PERSON_NAME…" at bounding box center [482, 565] width 964 height 1158
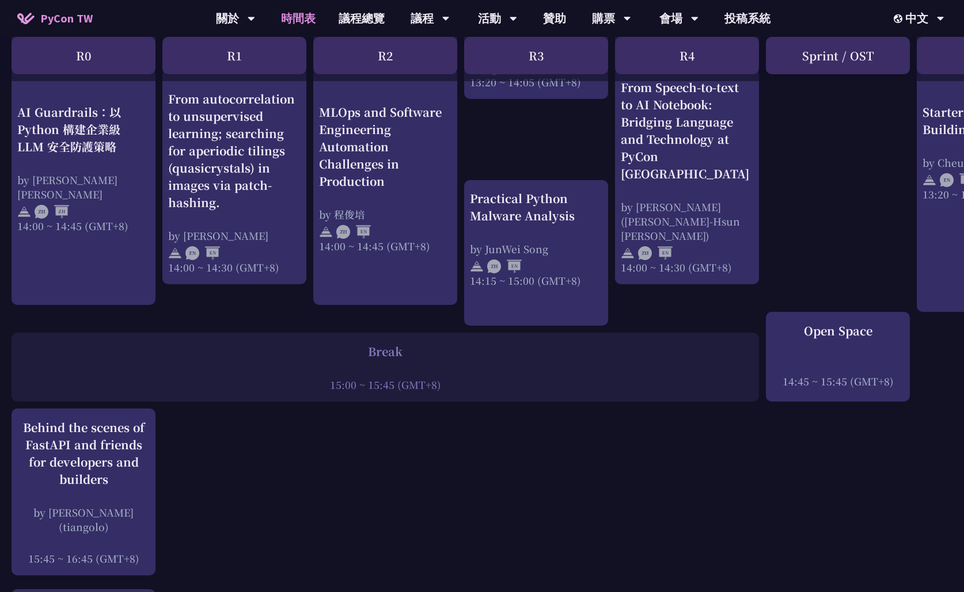
scroll to position [1201, 0]
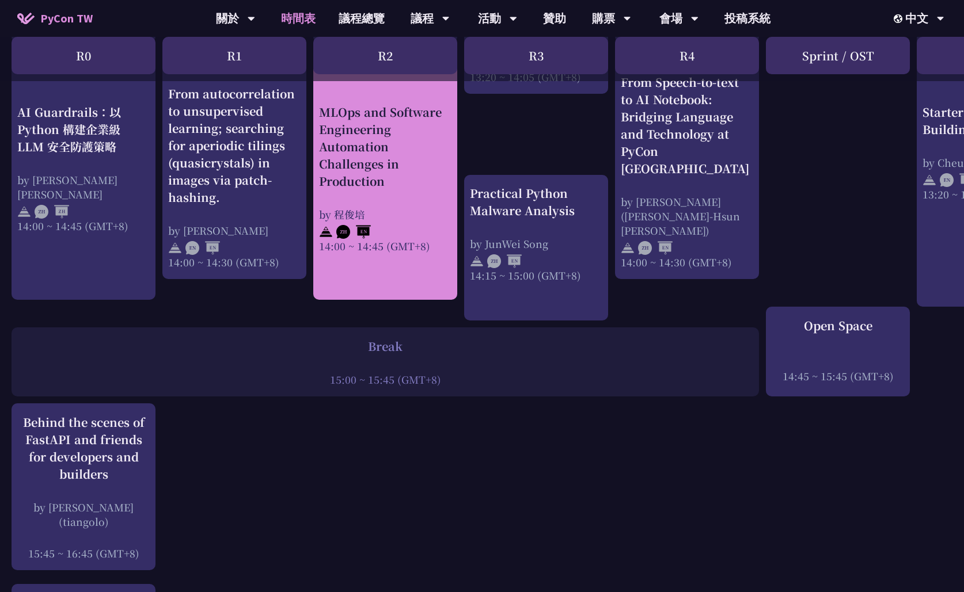
click at [384, 188] on div "MLOps and Software Engineering Automation Challenges in Production" at bounding box center [385, 147] width 132 height 86
